Goal: Communication & Community: Answer question/provide support

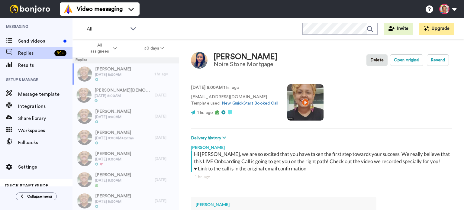
type textarea "x"
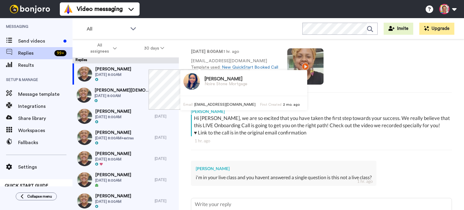
scroll to position [80, 0]
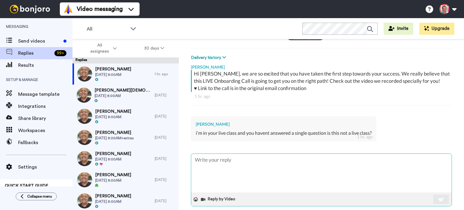
click at [208, 161] on textarea at bounding box center [321, 173] width 260 height 39
paste textarea "Hi [PERSON_NAME], Thanks for raising your concern during the session. I want to…"
type textarea "Hi [PERSON_NAME], Thanks for raising your concern during the session. I want to…"
type textarea "x"
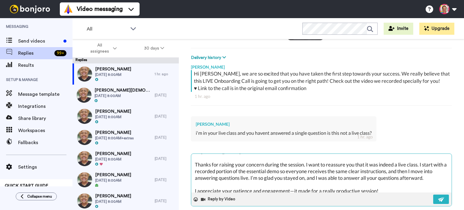
scroll to position [8, 0]
click at [194, 178] on textarea "Hi [PERSON_NAME], Thanks for raising your concern during the session. I want to…" at bounding box center [321, 173] width 260 height 39
type textarea "Hi [PERSON_NAME], Thanks for raising your concern during the session. I want to…"
type textarea "x"
type textarea "Hi [PERSON_NAME], Thanks for raising your concern during the session. I want to…"
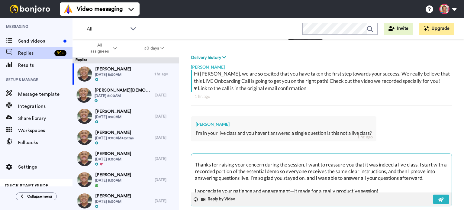
type textarea "x"
type textarea "Hi [PERSON_NAME], Thanks for raising your concern during the session. I want to…"
type textarea "x"
type textarea "Hi [PERSON_NAME], Thanks for raising your concern during the session. I want to…"
type textarea "x"
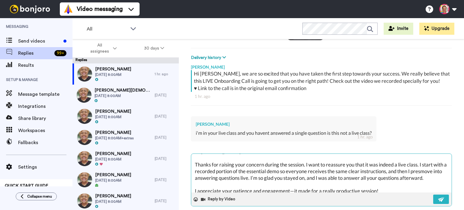
type textarea "Hi [PERSON_NAME], Thanks for raising your concern during the session. I want to…"
type textarea "x"
type textarea "Hi [PERSON_NAME], Thanks for raising your concern during the session. I want to…"
type textarea "x"
type textarea "Hi [PERSON_NAME], Thanks for raising your concern during the session. I want to…"
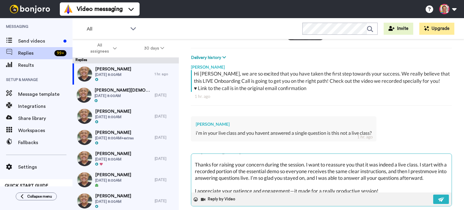
type textarea "x"
type textarea "Hi [PERSON_NAME], Thanks for raising your concern during the session. I want to…"
type textarea "x"
type textarea "Hi [PERSON_NAME], Thanks for raising your concern during the session. I want to…"
type textarea "x"
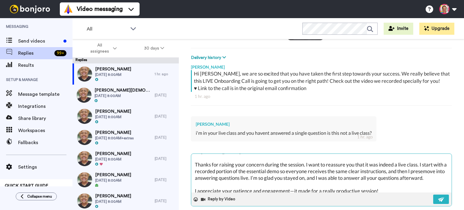
type textarea "Hi [PERSON_NAME], Thanks for raising your concern during the session. I want to…"
type textarea "x"
type textarea "Hi [PERSON_NAME], Thanks for raising your concern during the session. I want to…"
type textarea "x"
type textarea "Hi [PERSON_NAME], Thanks for raising your concern during the session. I want to…"
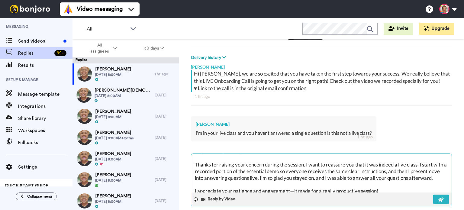
type textarea "x"
type textarea "Hi [PERSON_NAME], Thanks for raising your concern during the session. I want to…"
type textarea "x"
type textarea "Hi [PERSON_NAME], Thanks for raising your concern during the session. I want to…"
type textarea "x"
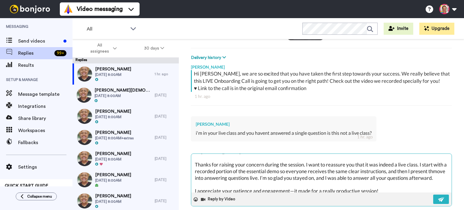
type textarea "Hi [PERSON_NAME], Thanks for raising your concern during the session. I want to…"
type textarea "x"
type textarea "Hi [PERSON_NAME], Thanks for raising your concern during the session. I want to…"
type textarea "x"
type textarea "Hi [PERSON_NAME], Thanks for raising your concern during the session. I want to…"
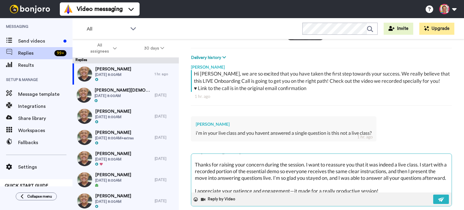
type textarea "x"
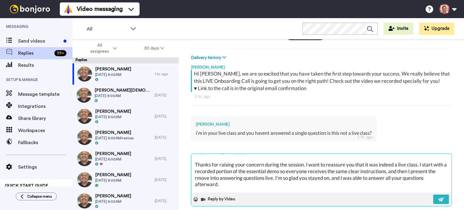
type textarea "Hi [PERSON_NAME], Thanks for raising your concern during the session. I want to…"
type textarea "x"
type textarea "Hi [PERSON_NAME], Thanks for raising your concern during the session. I want to…"
type textarea "x"
type textarea "Hi [PERSON_NAME], Thanks for raising your concern during the session. I want to…"
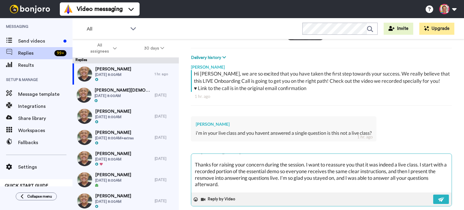
type textarea "x"
type textarea "Hi [PERSON_NAME], Thanks for raising your concern during the session. I want to…"
type textarea "x"
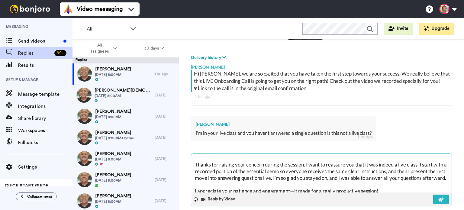
type textarea "Hi [PERSON_NAME], Thanks for raising your concern during the session. I want to…"
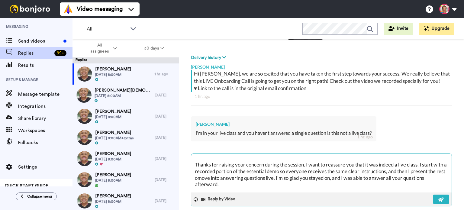
type textarea "x"
type textarea "Hi [PERSON_NAME], Thanks for raising your concern during the session. I want to…"
type textarea "x"
type textarea "Hi [PERSON_NAME], Thanks for raising your concern during the session. I want to…"
type textarea "x"
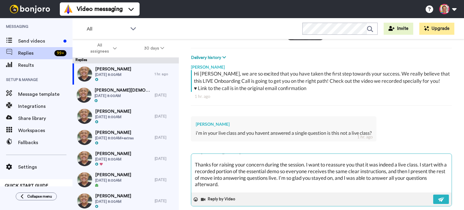
type textarea "Hi [PERSON_NAME], Thanks for raising your concern during the session. I want to…"
type textarea "x"
type textarea "Hi [PERSON_NAME], Thanks for raising your concern during the session. I want to…"
type textarea "x"
type textarea "Hi [PERSON_NAME], Thanks for raising your concern during the session. I want to…"
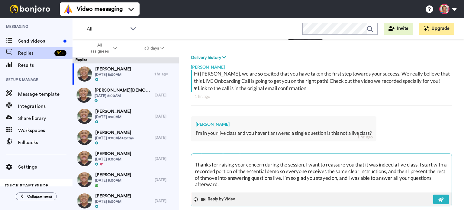
type textarea "x"
type textarea "Hi [PERSON_NAME], Thanks for raising your concern during the session. I want to…"
type textarea "x"
type textarea "Hi [PERSON_NAME], Thanks for raising your concern during the session. I want to…"
type textarea "x"
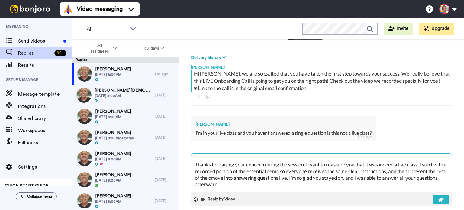
type textarea "Hi [PERSON_NAME], Thanks for raising your concern during the session. I want to…"
type textarea "x"
type textarea "Hi [PERSON_NAME], Thanks for raising your concern during the session. I want to…"
type textarea "x"
type textarea "Hi [PERSON_NAME], Thanks for raising your concern during the session. I want to…"
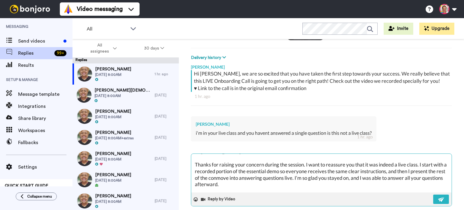
type textarea "x"
type textarea "Hi [PERSON_NAME], Thanks for raising your concern during the session. I want to…"
type textarea "x"
type textarea "Hi [PERSON_NAME], Thanks for raising your concern during the session. I want to…"
type textarea "x"
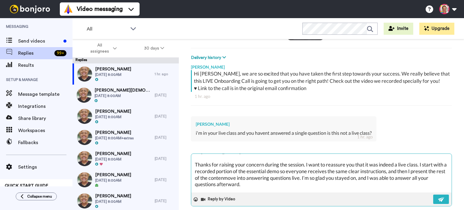
type textarea "Hi [PERSON_NAME], Thanks for raising your concern during the session. I want to…"
type textarea "x"
type textarea "Hi [PERSON_NAME], Thanks for raising your concern during the session. I want to…"
type textarea "x"
type textarea "Hi [PERSON_NAME], Thanks for raising your concern during the session. I want to…"
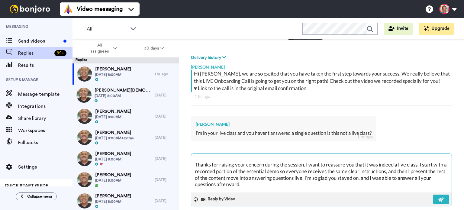
type textarea "x"
type textarea "Hi [PERSON_NAME], Thanks for raising your concern during the session. I want to…"
type textarea "x"
type textarea "Hi [PERSON_NAME], Thanks for raising your concern during the session. I want to…"
type textarea "x"
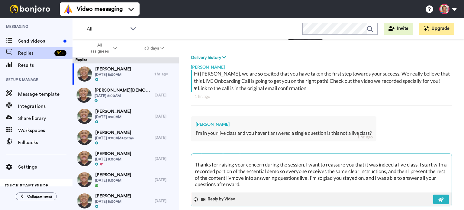
type textarea "Hi [PERSON_NAME], Thanks for raising your concern during the session. I want to…"
type textarea "x"
type textarea "Hi [PERSON_NAME], Thanks for raising your concern during the session. I want to…"
type textarea "x"
type textarea "Hi [PERSON_NAME], Thanks for raising your concern during the session. I want to…"
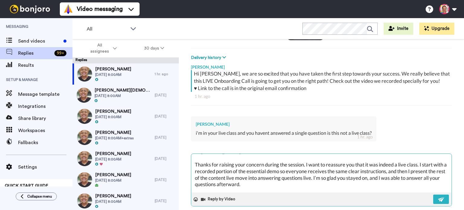
type textarea "x"
type textarea "Hi [PERSON_NAME], Thanks for raising your concern during the session. I want to…"
type textarea "x"
type textarea "Hi [PERSON_NAME], Thanks for raising your concern during the session. I want to…"
type textarea "x"
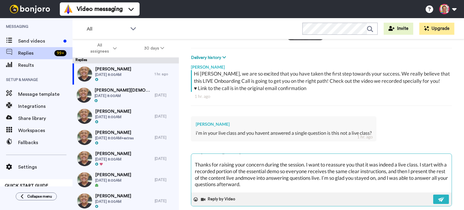
type textarea "Hi [PERSON_NAME], Thanks for raising your concern during the session. I want to…"
type textarea "x"
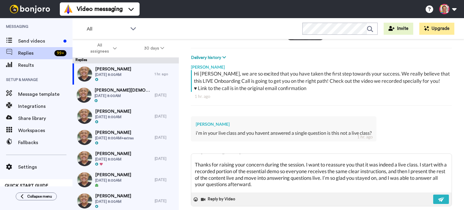
type textarea "Hi [PERSON_NAME], Thanks for raising your concern during the session. I want to…"
type textarea "x"
type textarea "Hi [PERSON_NAME], Thanks for raising your concern during the session. I want to…"
type textarea "x"
type textarea "Hi [PERSON_NAME], Thanks for raising your concern during the session. I want to…"
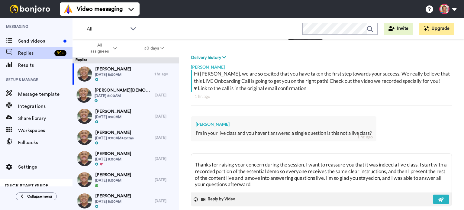
type textarea "x"
type textarea "Hi [PERSON_NAME], Thanks for raising your concern during the session. I want to…"
type textarea "x"
type textarea "Hi [PERSON_NAME], Thanks for raising your concern during the session. I want to…"
type textarea "x"
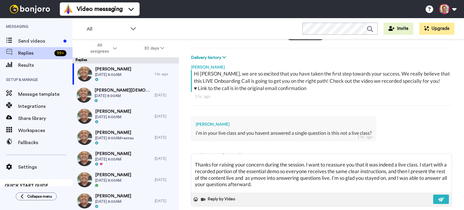
type textarea "Hi [PERSON_NAME], Thanks for raising your concern during the session. I want to…"
type textarea "x"
type textarea "Hi [PERSON_NAME], Thanks for raising your concern during the session. I want to…"
type textarea "x"
type textarea "Hi [PERSON_NAME], Thanks for raising your concern during the session. I want to…"
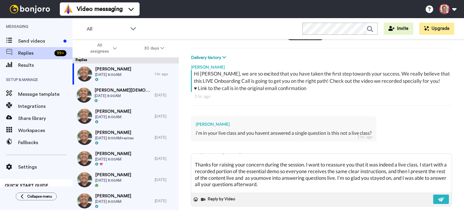
type textarea "x"
type textarea "Hi [PERSON_NAME], Thanks for raising your concern during the session. I want to…"
type textarea "x"
type textarea "Hi [PERSON_NAME], Thanks for raising your concern during the session. I want to…"
type textarea "x"
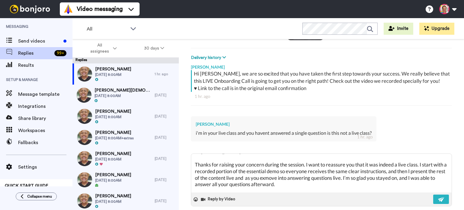
type textarea "Hi [PERSON_NAME], Thanks for raising your concern during the session. I want to…"
type textarea "x"
type textarea "Hi [PERSON_NAME], Thanks for raising your concern during the session. I want to…"
type textarea "x"
type textarea "Hi [PERSON_NAME], Thanks for raising your concern during the session. I want to…"
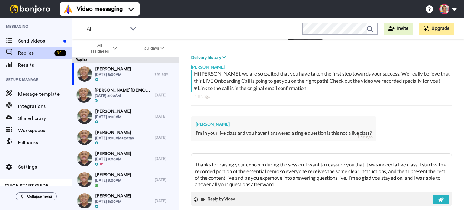
type textarea "x"
type textarea "Hi [PERSON_NAME], Thanks for raising your concern during the session. I want to…"
type textarea "x"
type textarea "Hi [PERSON_NAME], Thanks for raising your concern during the session. I want to…"
type textarea "x"
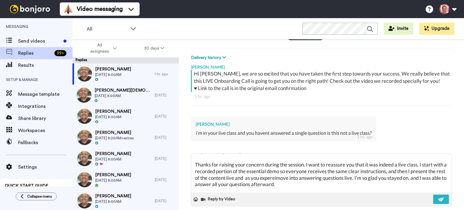
type textarea "Hi [PERSON_NAME], Thanks for raising your concern during the session. I want to…"
type textarea "x"
type textarea "Hi [PERSON_NAME], Thanks for raising your concern during the session. I want to…"
type textarea "x"
type textarea "Hi [PERSON_NAME], Thanks for raising your concern during the session. I want to…"
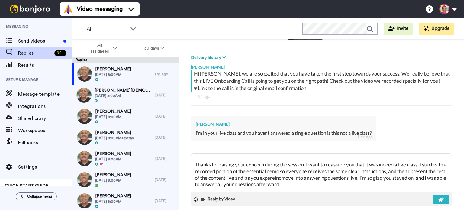
type textarea "x"
type textarea "Hi [PERSON_NAME], Thanks for raising your concern during the session. I want to…"
type textarea "x"
type textarea "Hi [PERSON_NAME], Thanks for raising your concern during the session. I want to…"
type textarea "x"
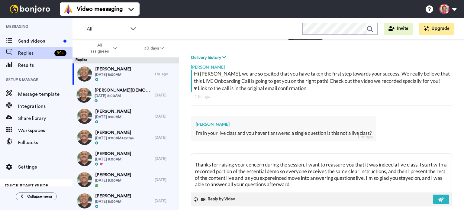
type textarea "Hi [PERSON_NAME], Thanks for raising your concern during the session. I want to…"
type textarea "x"
type textarea "Hi [PERSON_NAME], Thanks for raising your concern during the session. I want to…"
type textarea "x"
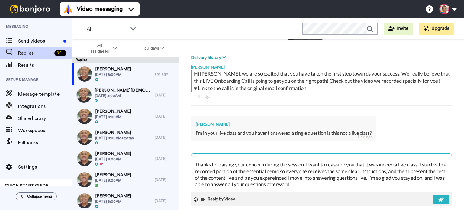
type textarea "Hi [PERSON_NAME], Thanks for raising your concern during the session. I want to…"
type textarea "x"
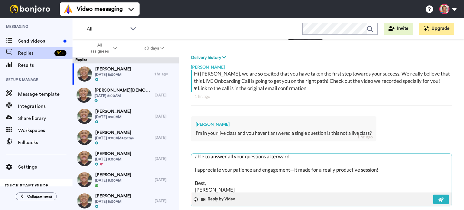
scroll to position [39, 0]
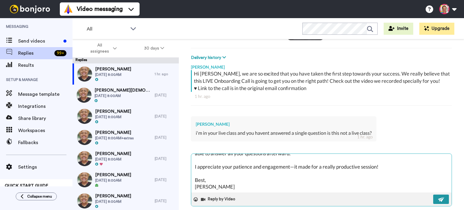
type textarea "Hi [PERSON_NAME], Thanks for raising your concern during the session. I want to…"
click at [438, 200] on img at bounding box center [441, 199] width 7 height 5
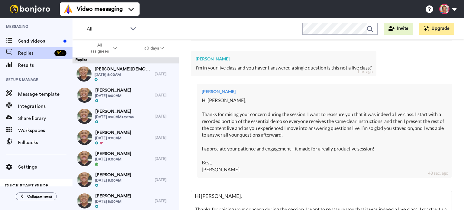
scroll to position [161, 0]
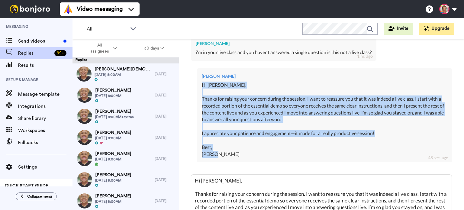
drag, startPoint x: 203, startPoint y: 83, endPoint x: 220, endPoint y: 153, distance: 72.0
click at [220, 153] on div "Hi [PERSON_NAME], Thanks for raising your concern during the session. I want to…" at bounding box center [324, 120] width 245 height 76
copy div "Hi [PERSON_NAME], Thanks for raising your concern during the session. I want to…"
type textarea "x"
click at [266, 92] on div "Hi [PERSON_NAME], Thanks for raising your concern during the session. I want to…" at bounding box center [324, 120] width 245 height 76
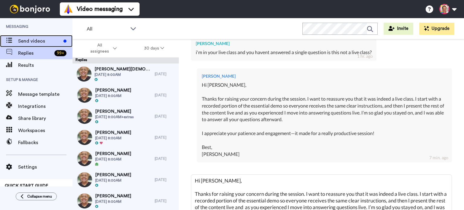
click at [34, 43] on span "Send videos" at bounding box center [39, 40] width 43 height 7
